Goal: Task Accomplishment & Management: Manage account settings

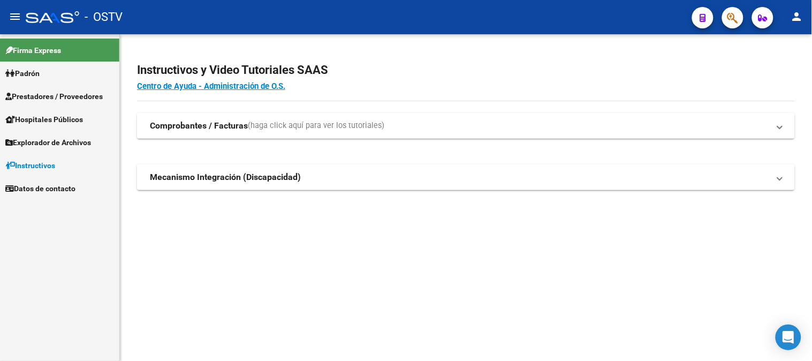
click at [68, 92] on span "Prestadores / Proveedores" at bounding box center [53, 96] width 97 height 12
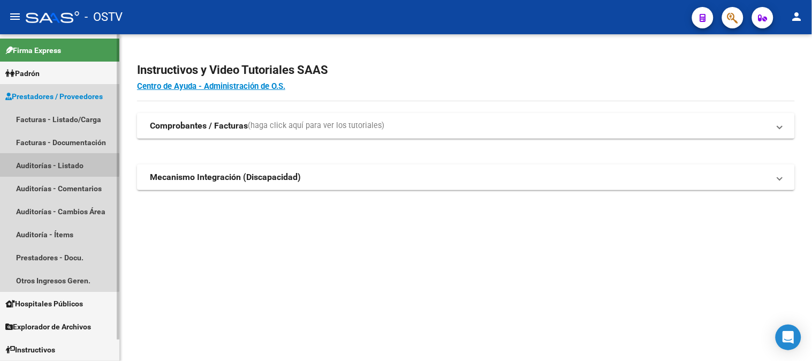
click at [50, 163] on link "Auditorías - Listado" at bounding box center [59, 165] width 119 height 23
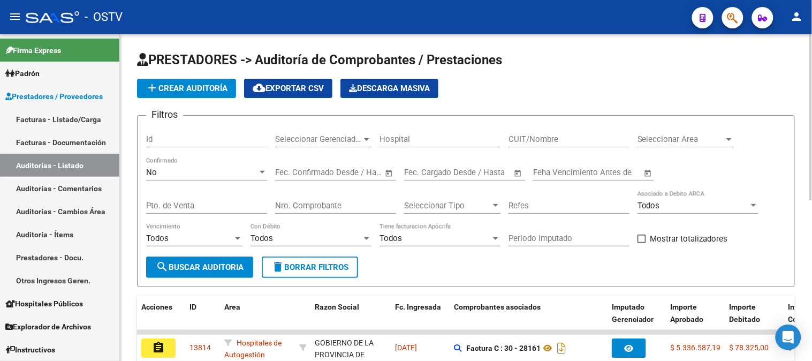
click at [298, 204] on input "Nro. Comprobante" at bounding box center [335, 206] width 121 height 10
type input "17200"
click at [222, 176] on div "No" at bounding box center [201, 173] width 111 height 10
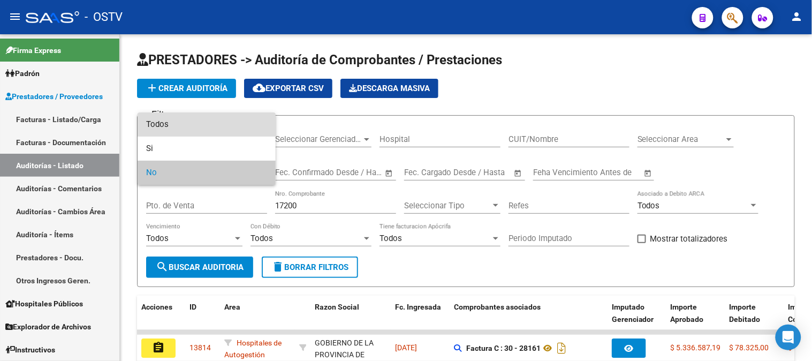
click at [215, 124] on span "Todos" at bounding box center [206, 124] width 121 height 24
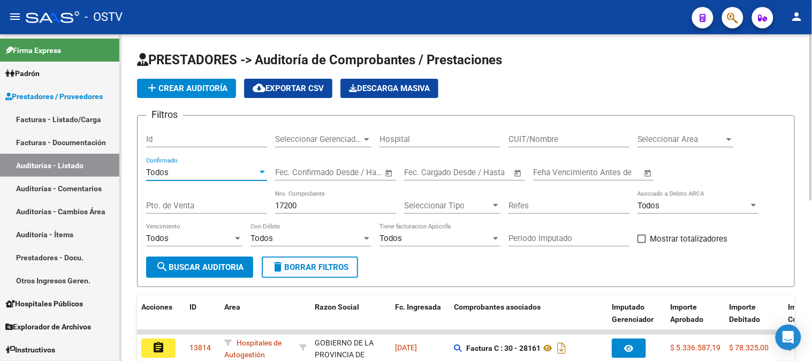
click at [173, 271] on span "search Buscar Auditoria" at bounding box center [200, 267] width 88 height 10
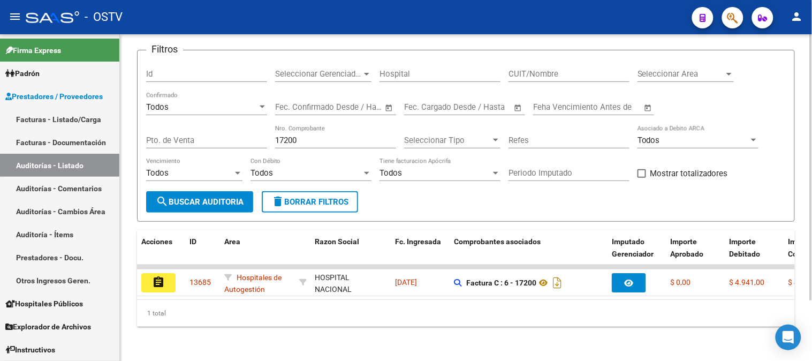
scroll to position [74, 0]
click at [168, 273] on button "assignment" at bounding box center [158, 282] width 34 height 19
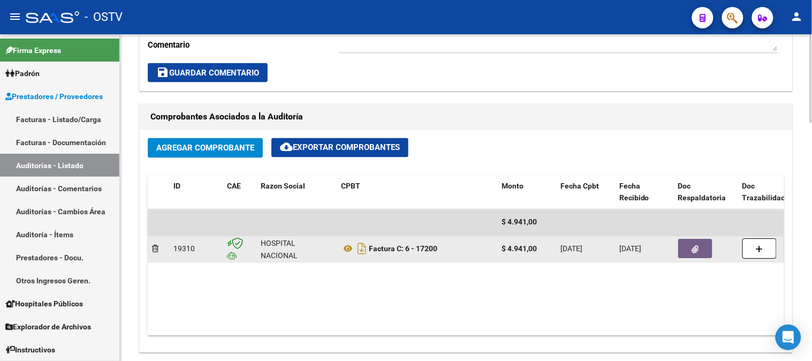
scroll to position [475, 0]
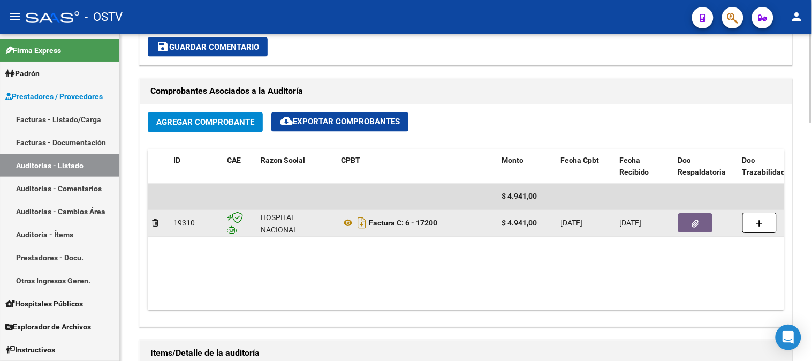
click at [696, 227] on icon "button" at bounding box center [695, 224] width 7 height 8
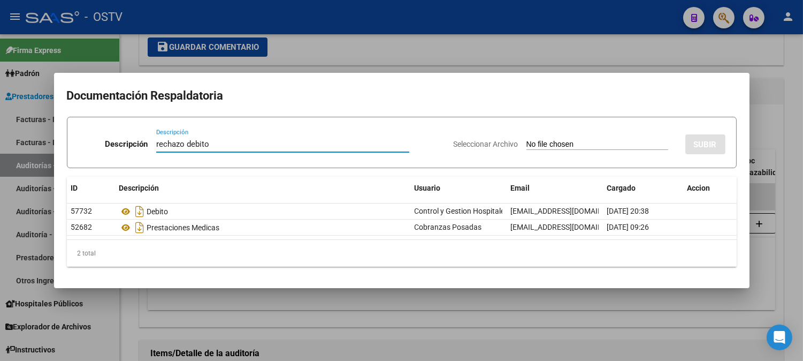
type input "rechazo debito"
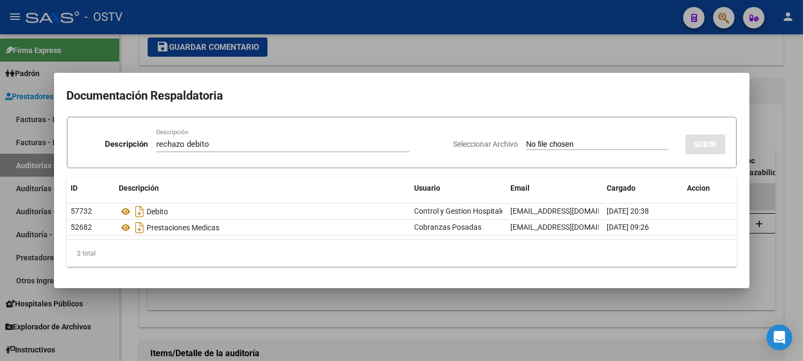
click at [542, 143] on input "Seleccionar Archivo" at bounding box center [598, 145] width 142 height 10
type input "C:\fakepath\rechazo debito.pdf"
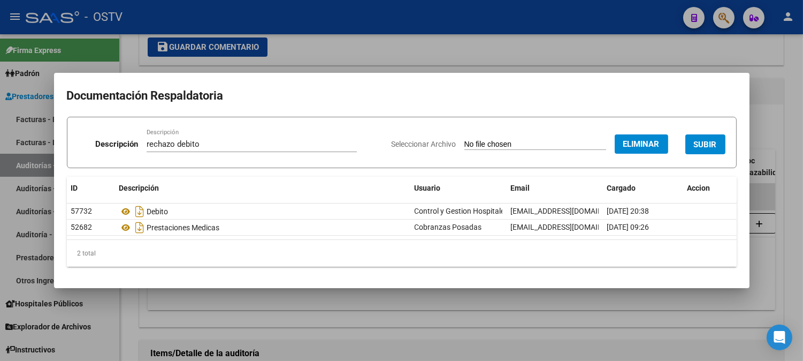
click at [713, 146] on span "SUBIR" at bounding box center [705, 145] width 23 height 10
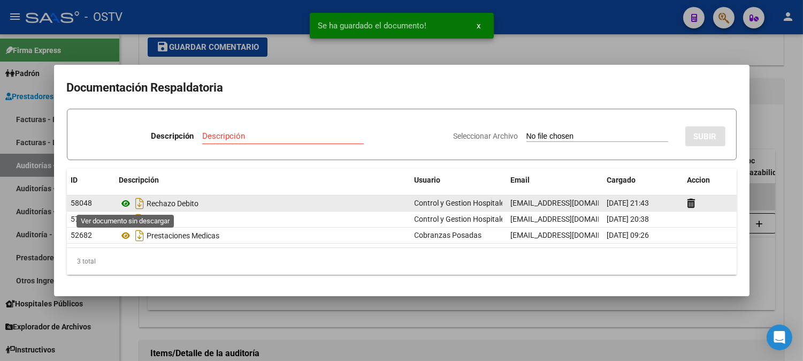
click at [127, 202] on icon at bounding box center [126, 203] width 14 height 13
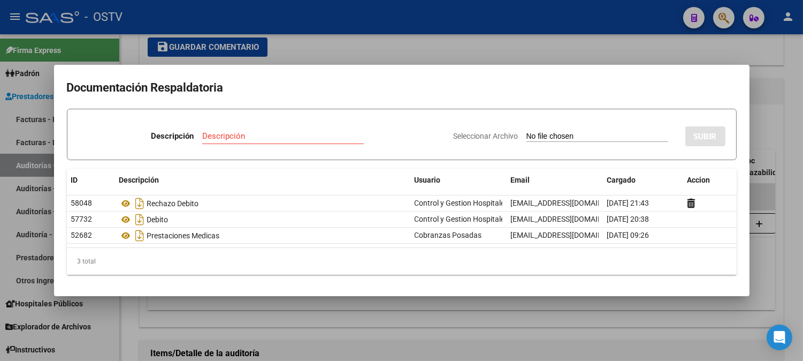
click at [767, 108] on div at bounding box center [401, 180] width 803 height 361
